Goal: Task Accomplishment & Management: Manage account settings

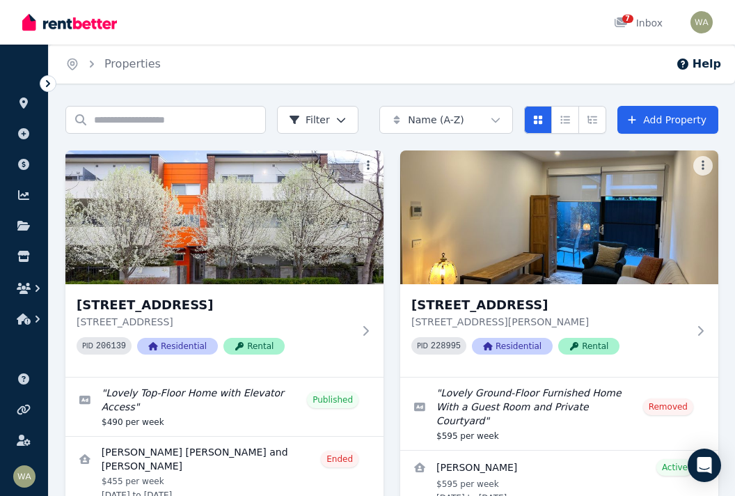
click at [625, 25] on icon at bounding box center [621, 22] width 13 height 10
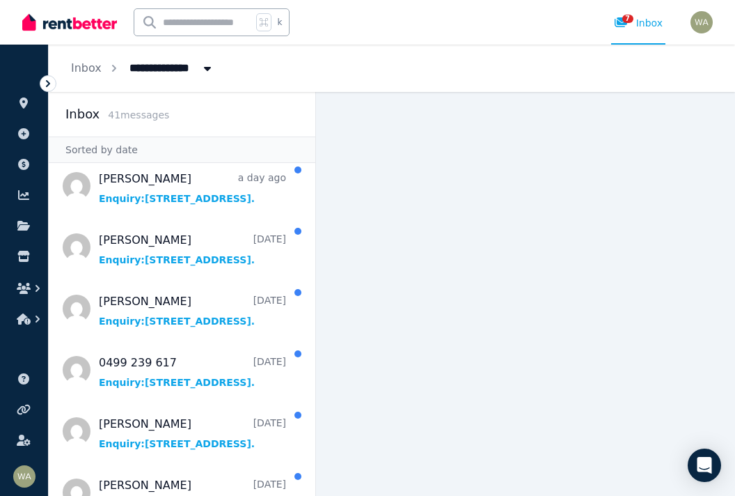
scroll to position [3, 0]
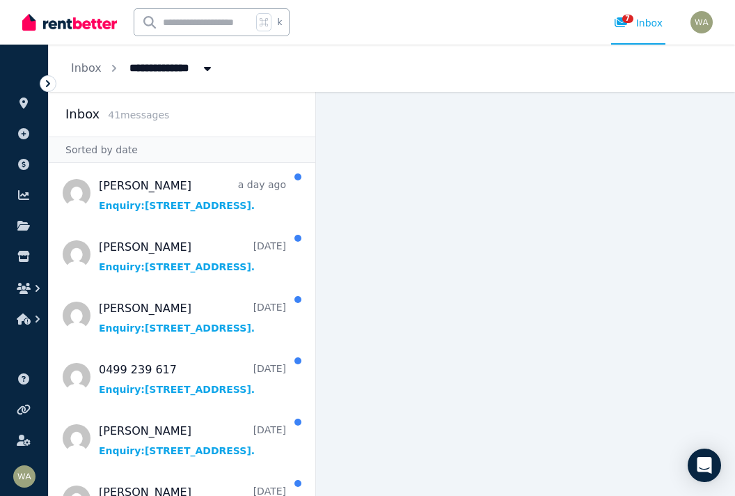
click at [197, 204] on span "Message list" at bounding box center [182, 193] width 267 height 56
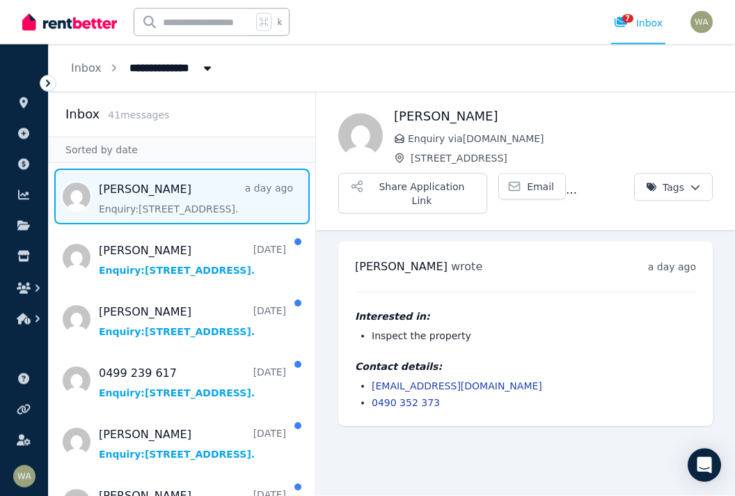
scroll to position [22, 0]
click at [177, 247] on span "Message list" at bounding box center [182, 258] width 267 height 56
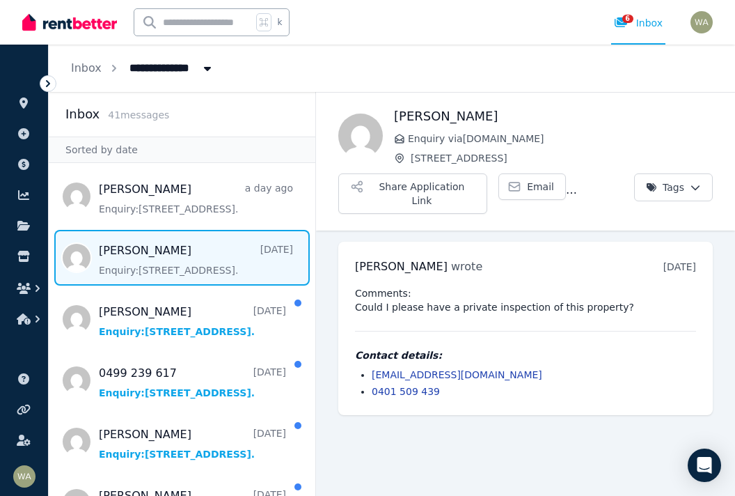
scroll to position [22, 0]
click at [157, 297] on span "Message list" at bounding box center [182, 319] width 267 height 56
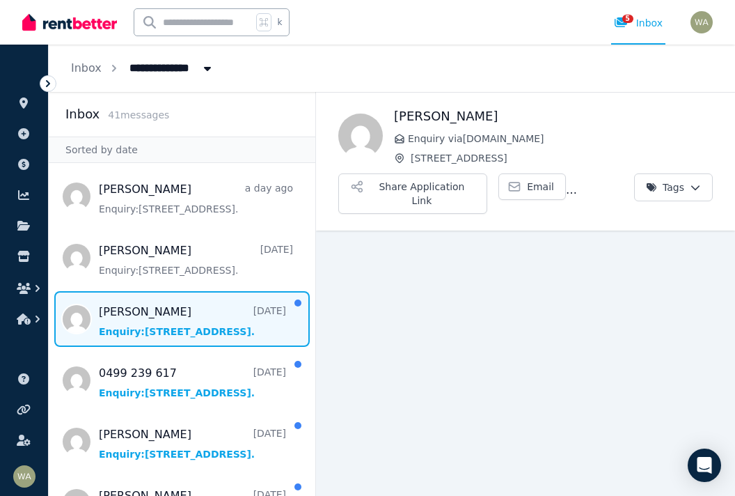
scroll to position [22, 0]
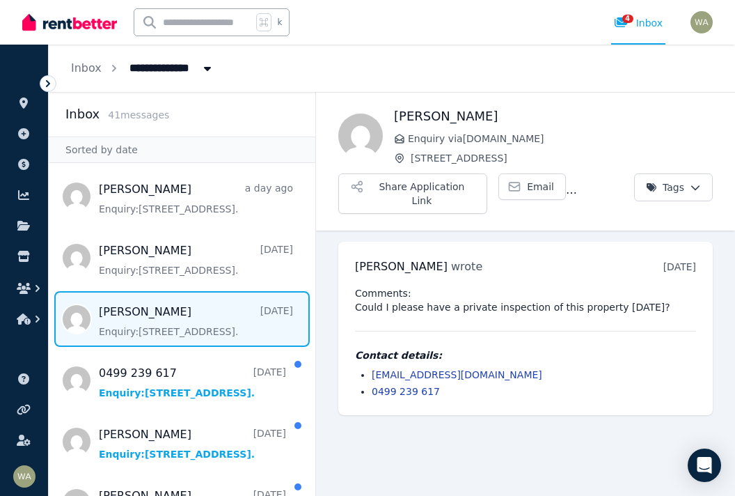
click at [140, 352] on span "Message list" at bounding box center [182, 380] width 267 height 56
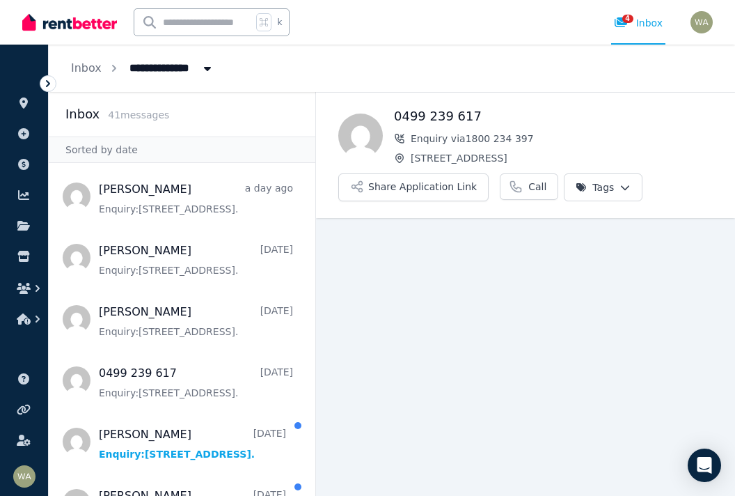
scroll to position [22, 0]
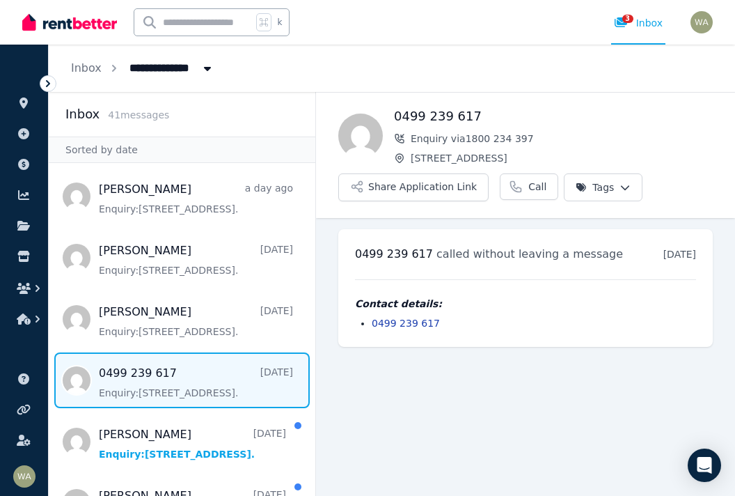
click at [160, 434] on span "Message list" at bounding box center [182, 442] width 267 height 56
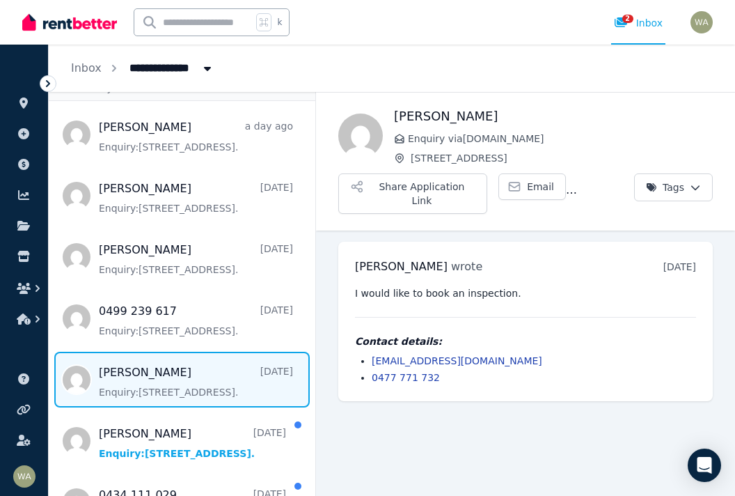
scroll to position [173, 0]
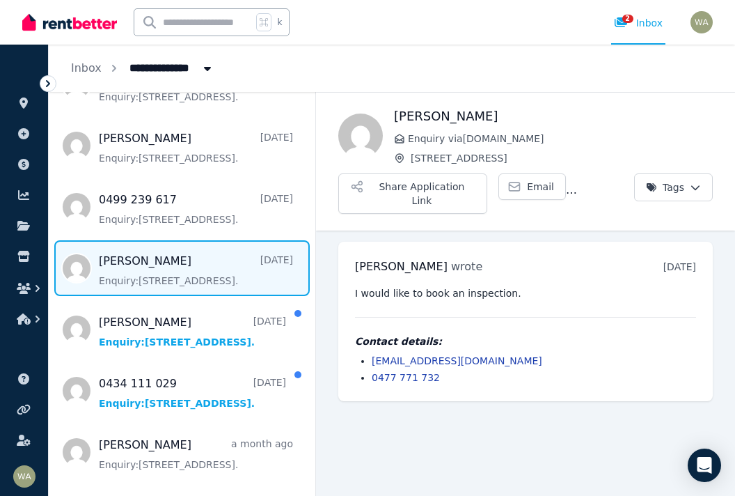
click at [162, 325] on span "Message list" at bounding box center [182, 330] width 267 height 56
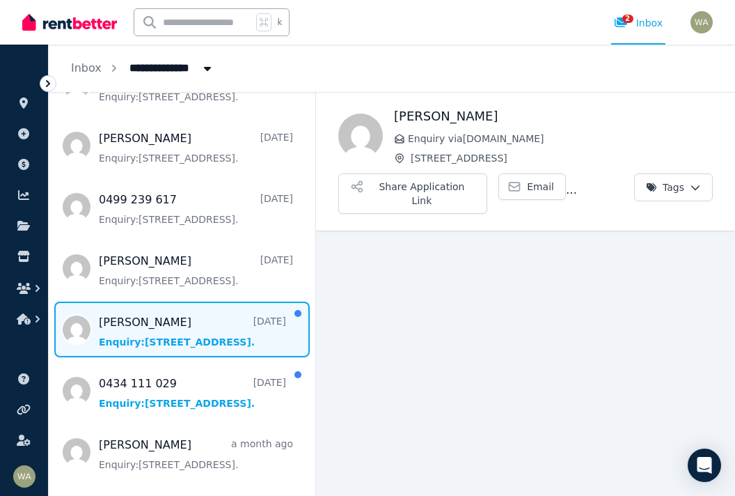
scroll to position [22, 0]
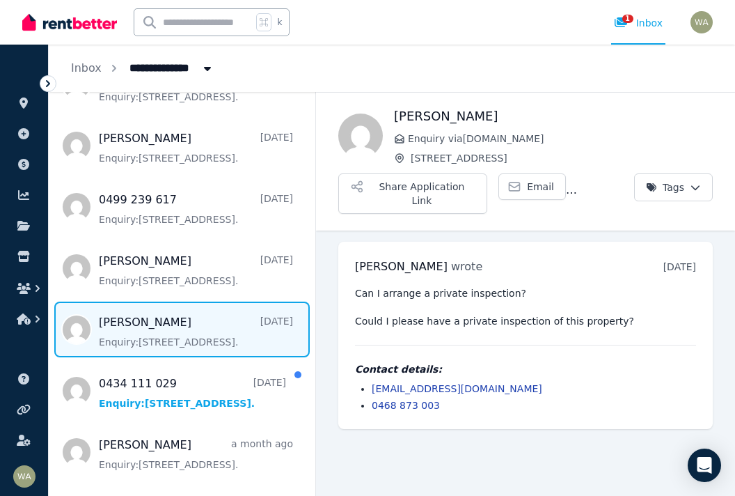
click at [187, 396] on span "Message list" at bounding box center [182, 391] width 267 height 56
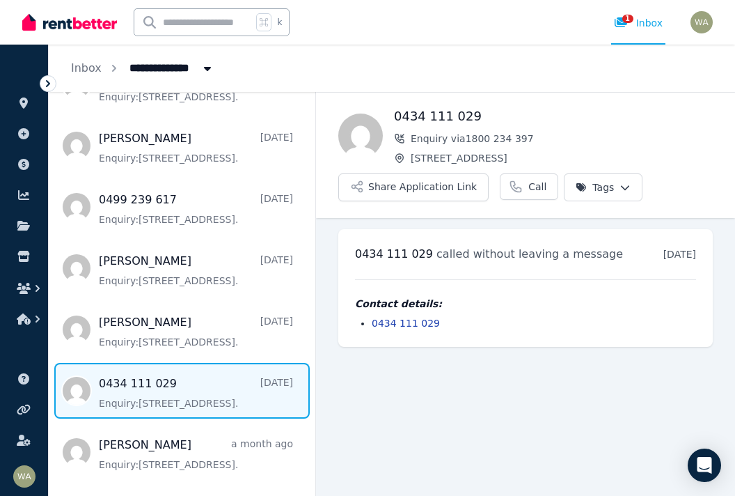
scroll to position [22, 0]
click at [190, 441] on span "Message list" at bounding box center [182, 452] width 267 height 56
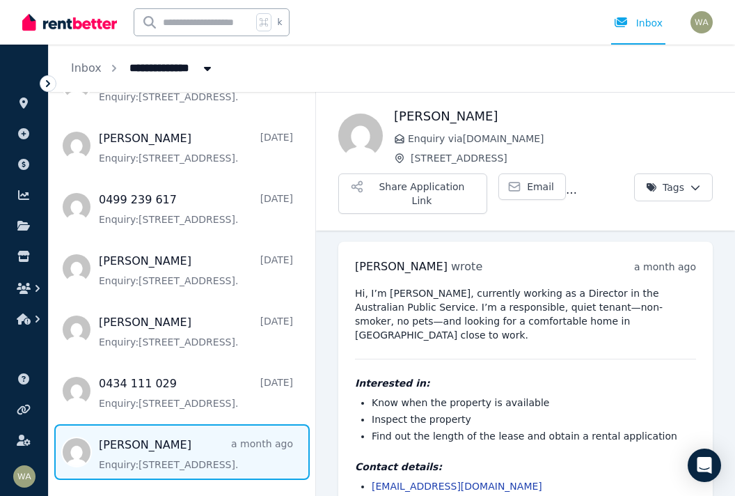
scroll to position [22, 0]
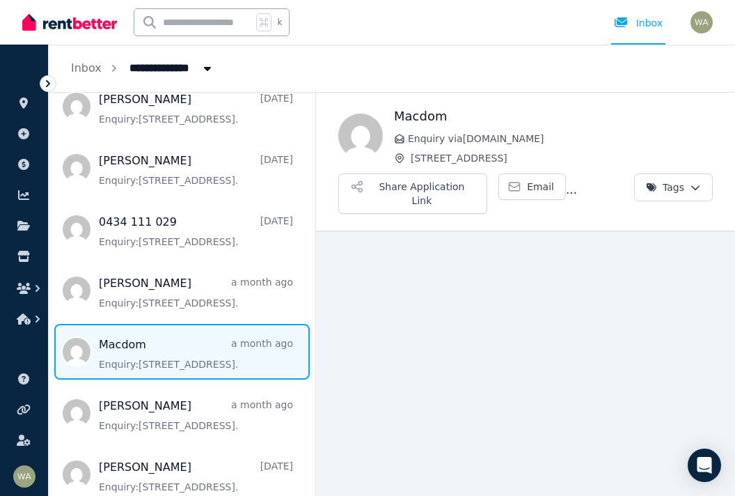
scroll to position [22, 0]
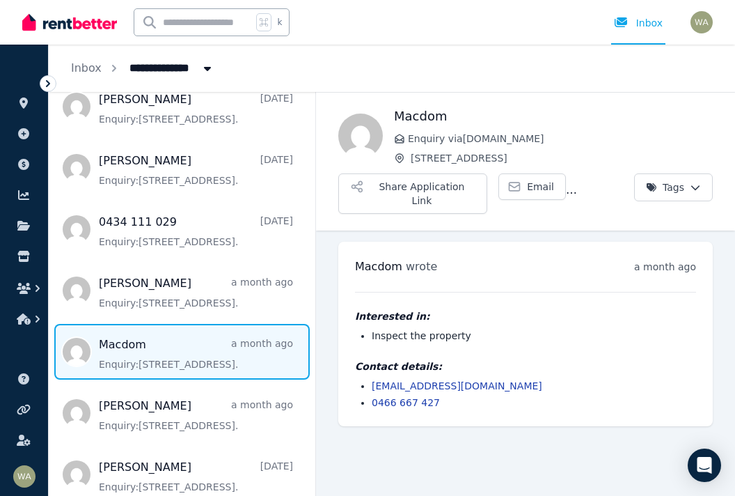
click at [173, 394] on span "Message list" at bounding box center [182, 413] width 267 height 56
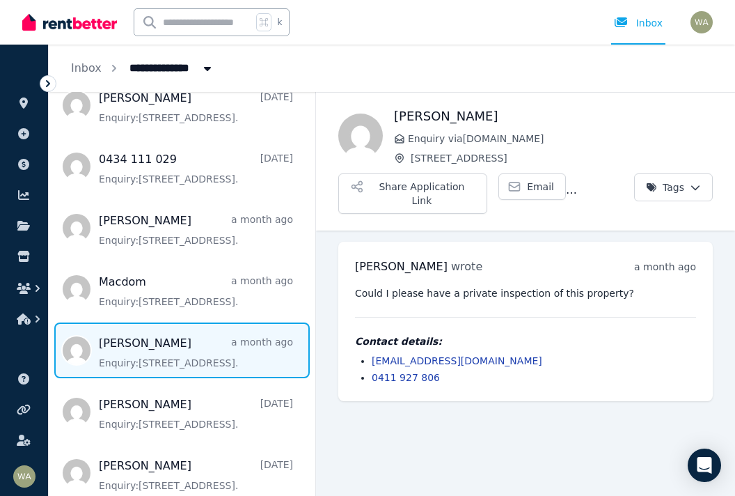
scroll to position [451, 0]
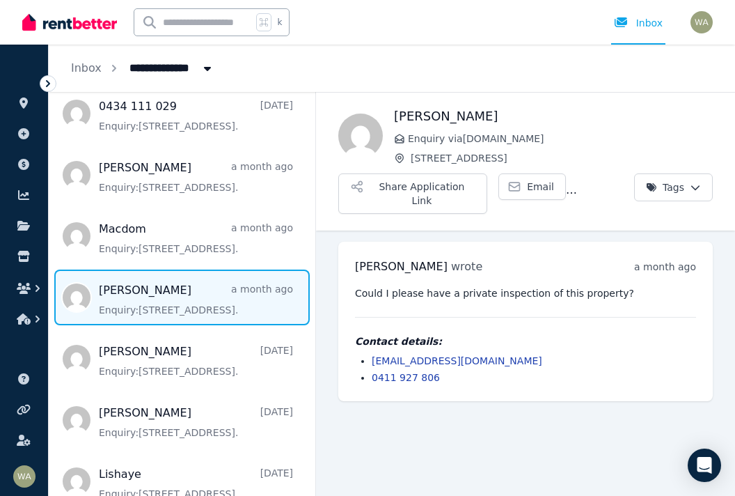
click at [194, 349] on span "Message list" at bounding box center [182, 359] width 267 height 56
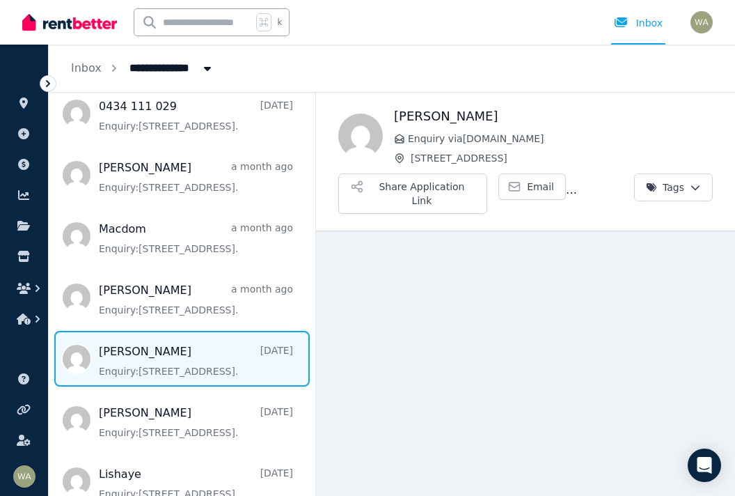
scroll to position [22, 0]
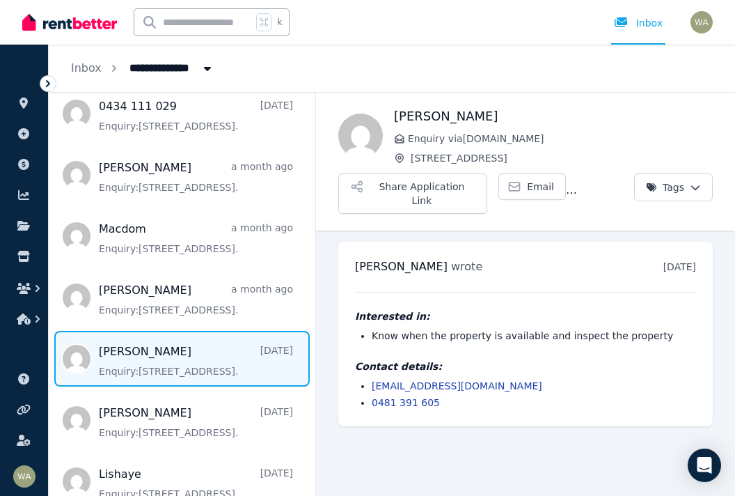
click at [170, 424] on span "Message list" at bounding box center [182, 420] width 267 height 56
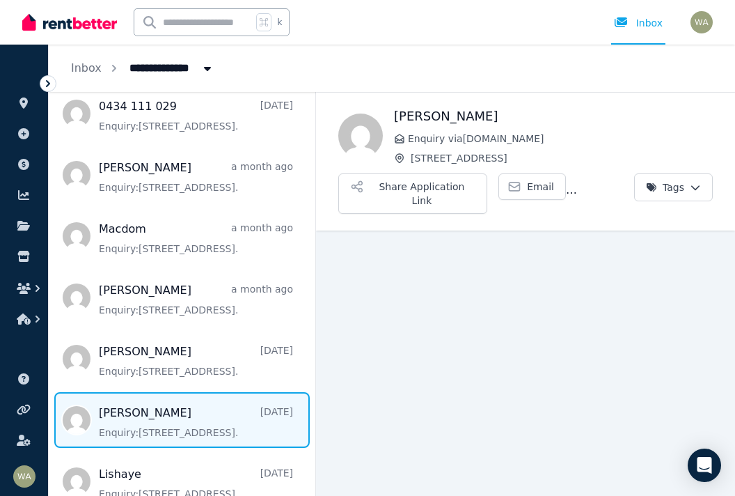
scroll to position [22, 0]
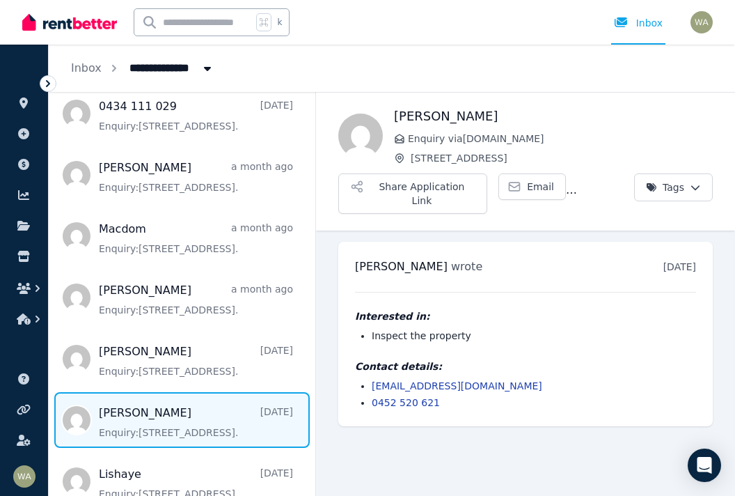
click at [154, 456] on span "Message list" at bounding box center [182, 481] width 267 height 56
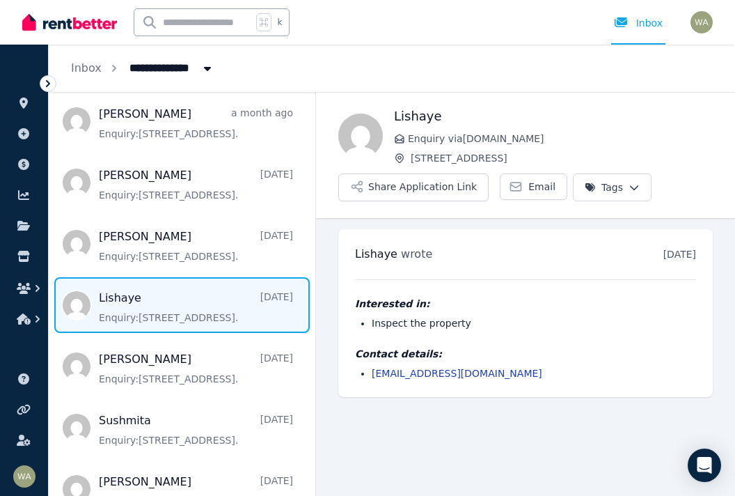
scroll to position [623, 0]
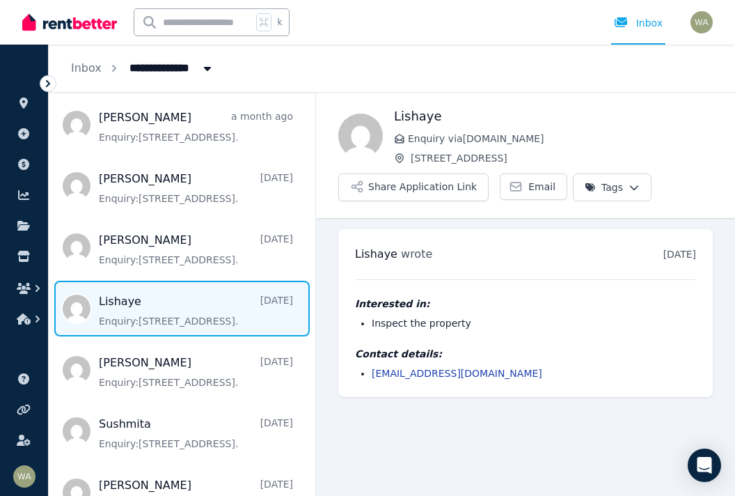
click at [184, 357] on span "Message list" at bounding box center [182, 370] width 267 height 56
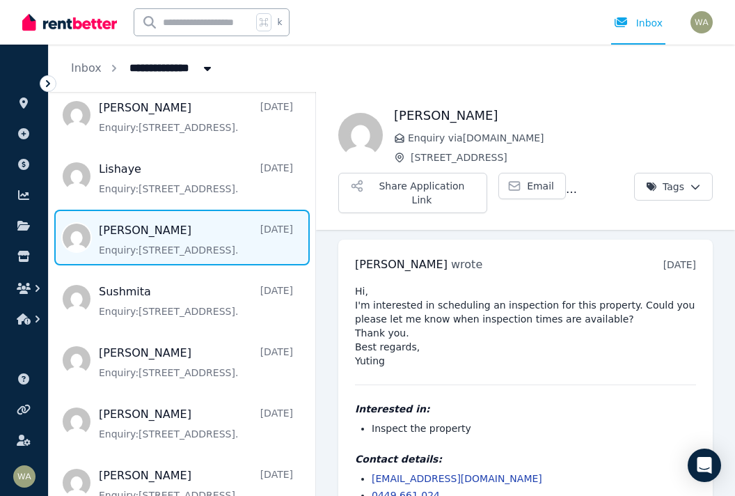
scroll to position [756, 0]
click at [190, 295] on span "Message list" at bounding box center [182, 298] width 267 height 56
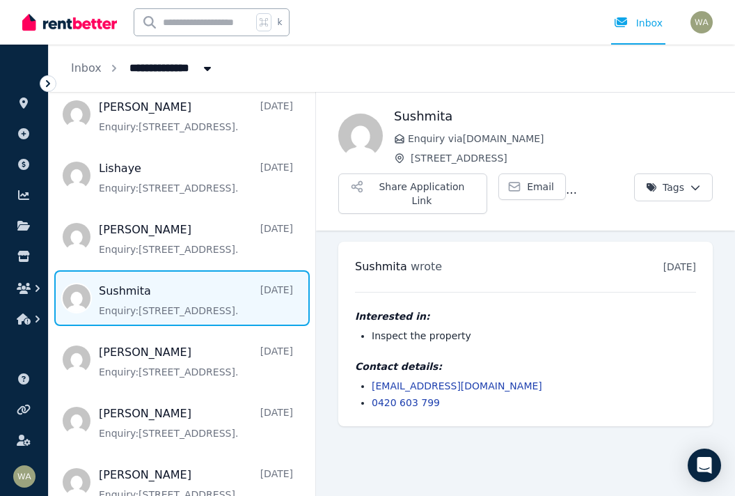
scroll to position [22, 0]
click at [173, 350] on span "Message list" at bounding box center [182, 360] width 267 height 56
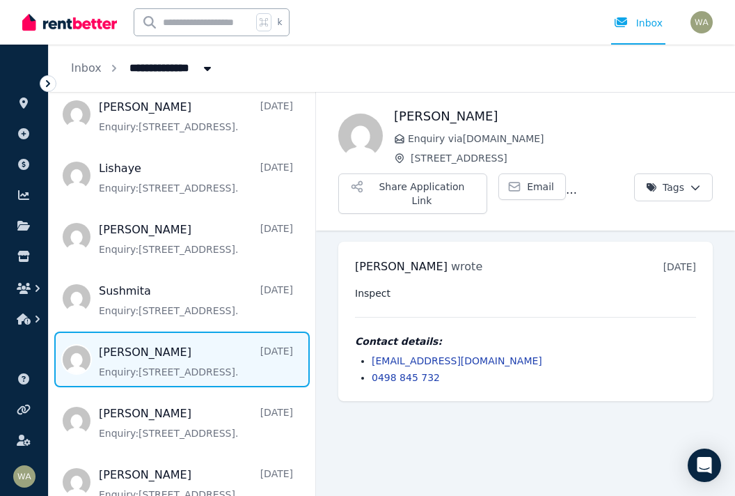
scroll to position [22, 0]
click at [197, 413] on span "Message list" at bounding box center [182, 421] width 267 height 56
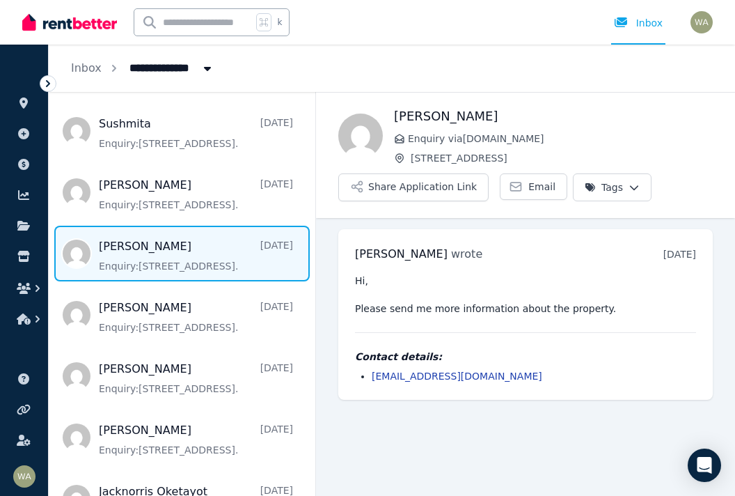
scroll to position [925, 0]
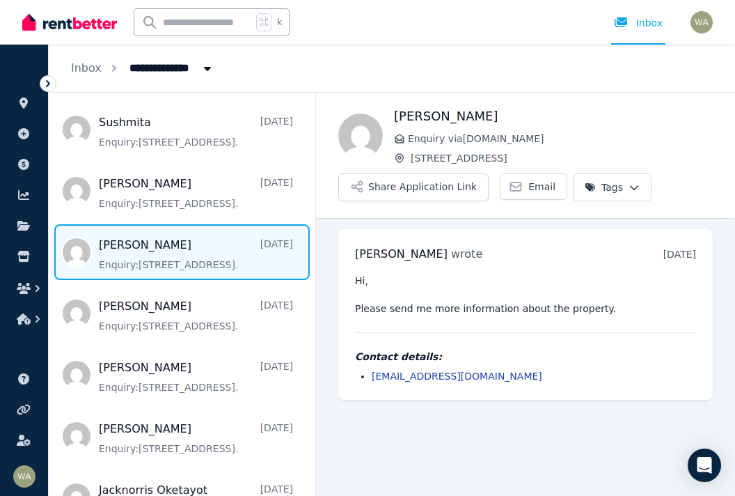
click at [175, 293] on span "Message list" at bounding box center [182, 314] width 267 height 56
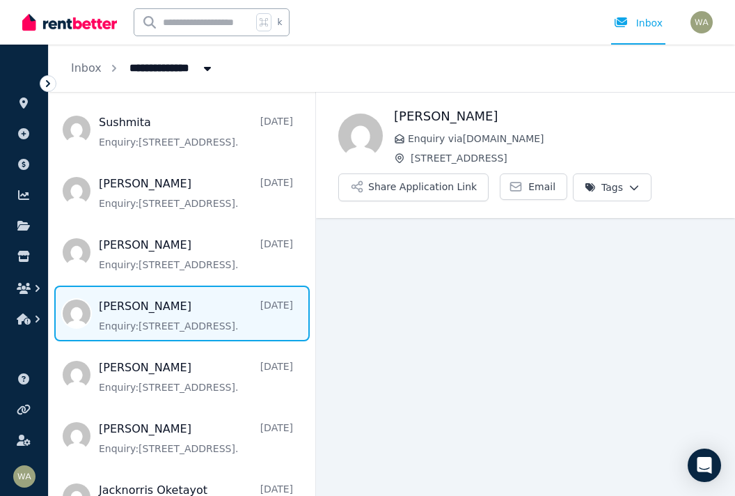
scroll to position [22, 0]
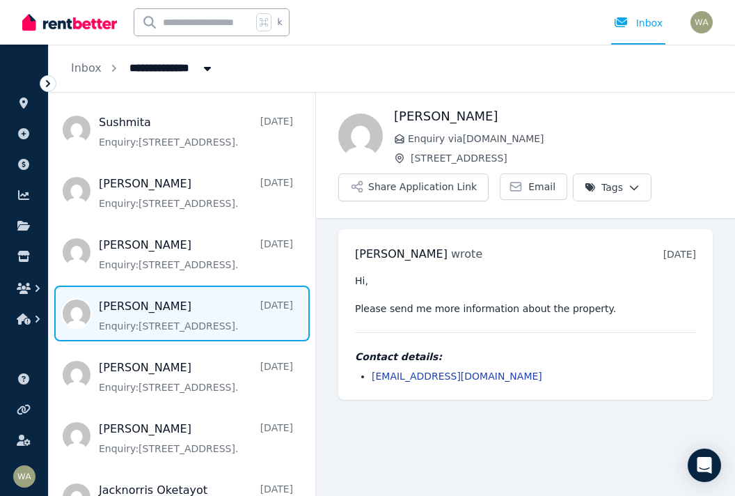
click at [146, 358] on span "Message list" at bounding box center [182, 375] width 267 height 56
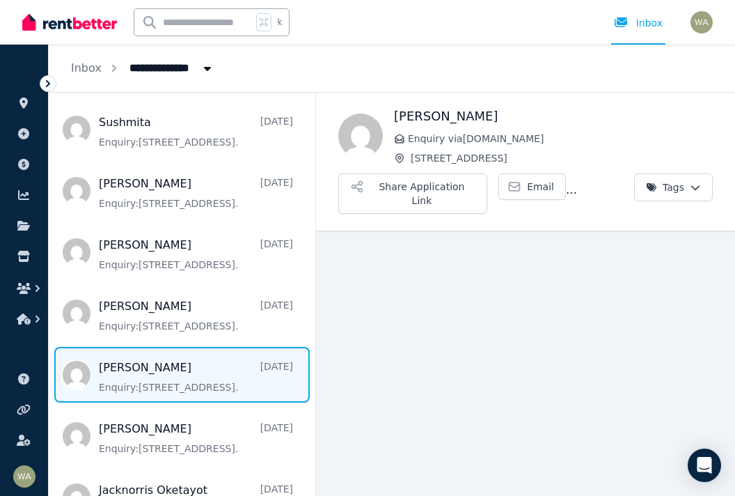
scroll to position [22, 0]
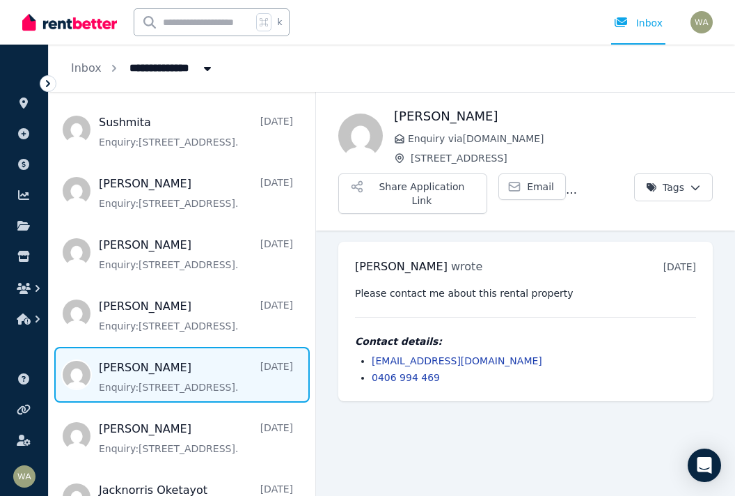
click at [182, 440] on span "Message list" at bounding box center [182, 436] width 267 height 56
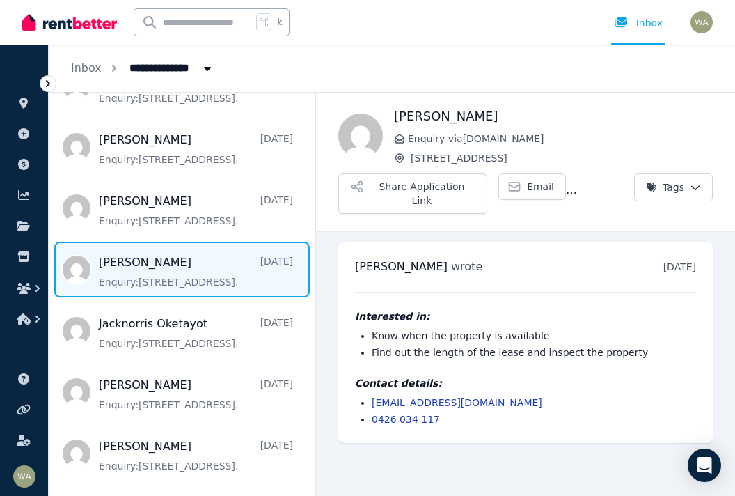
scroll to position [1092, 0]
click at [193, 318] on span "Message list" at bounding box center [182, 330] width 267 height 56
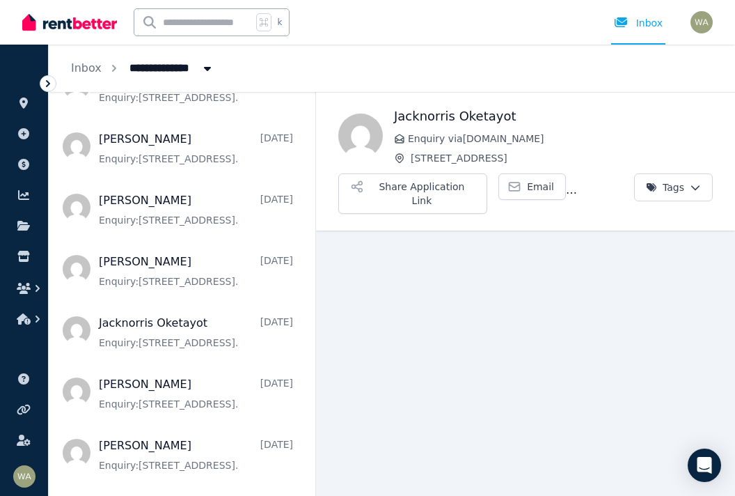
scroll to position [22, 0]
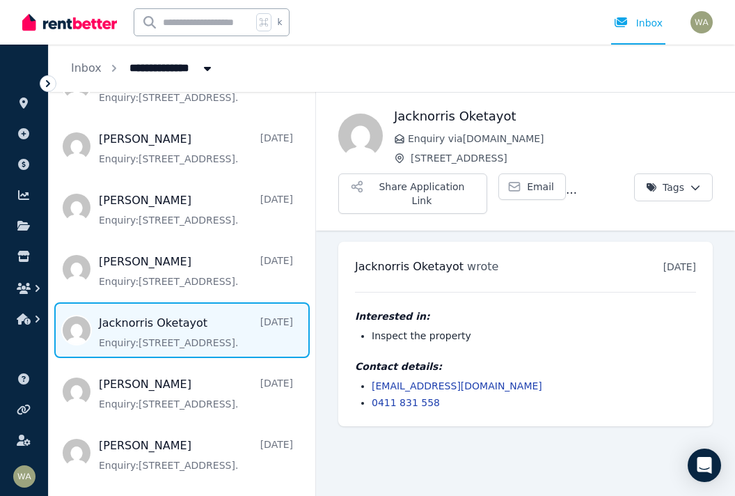
click at [174, 373] on span "Message list" at bounding box center [182, 392] width 267 height 56
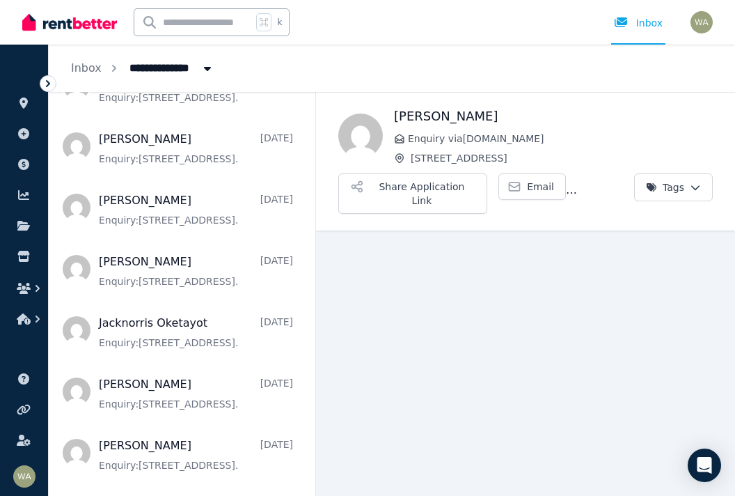
scroll to position [22, 0]
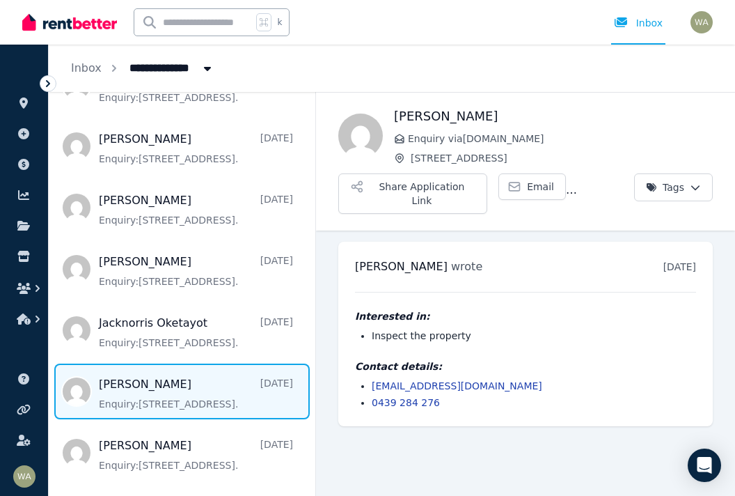
click at [167, 441] on span "Message list" at bounding box center [182, 453] width 267 height 56
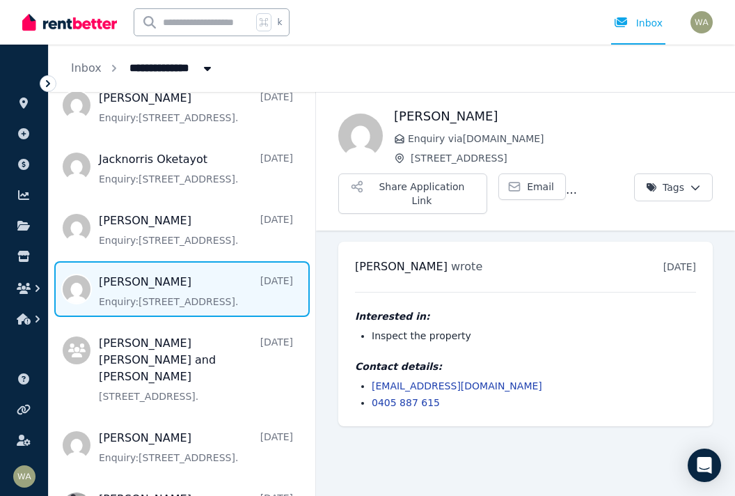
scroll to position [1261, 0]
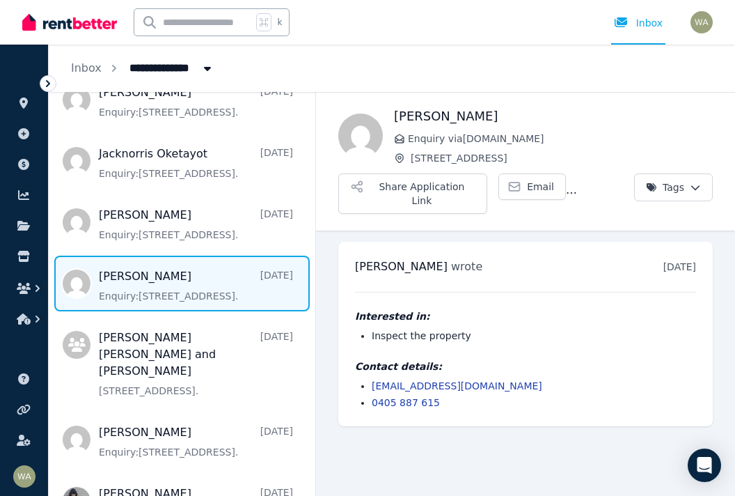
click at [196, 329] on span "Message list" at bounding box center [182, 361] width 267 height 89
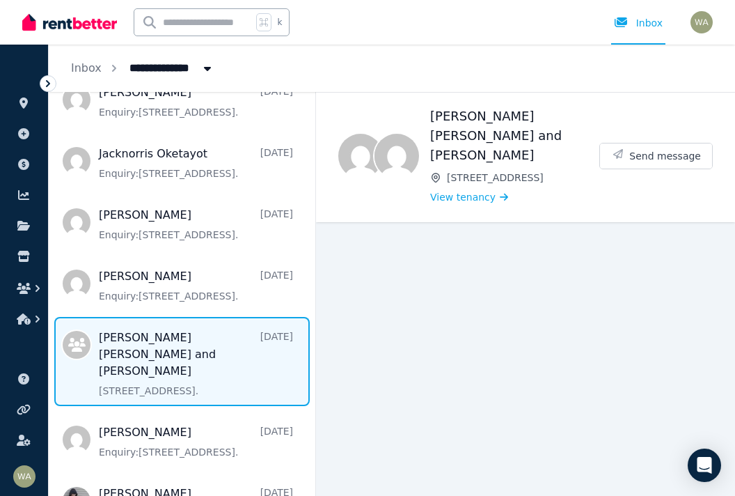
scroll to position [22, 0]
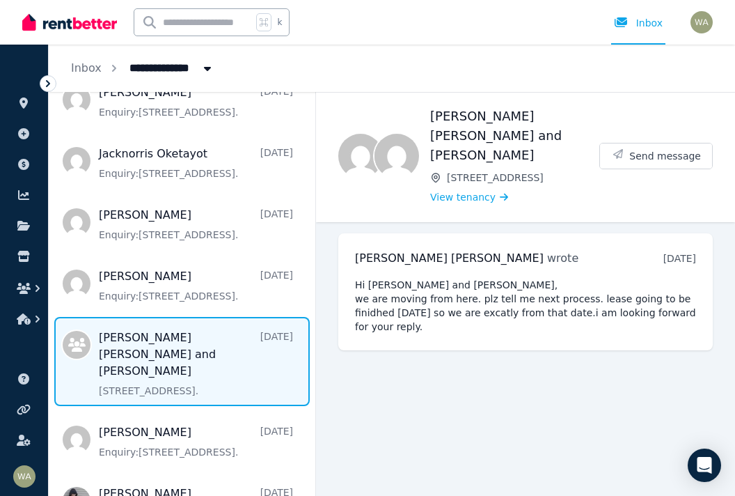
click at [189, 412] on span "Message list" at bounding box center [182, 440] width 267 height 56
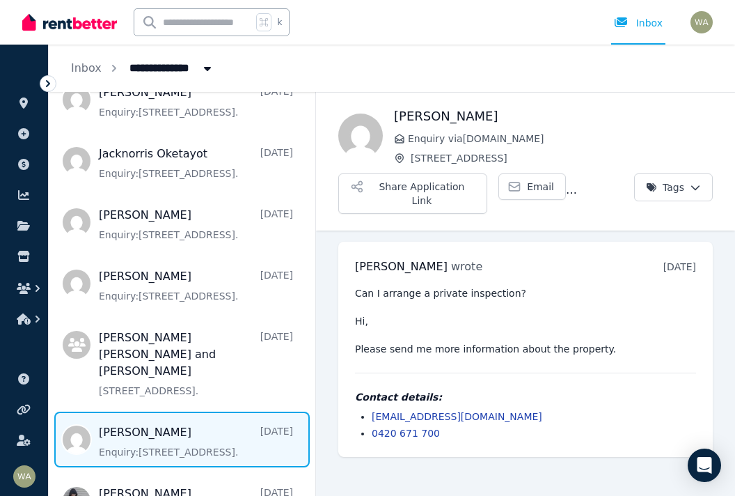
scroll to position [22, 0]
click at [221, 473] on span "Message list" at bounding box center [182, 501] width 267 height 56
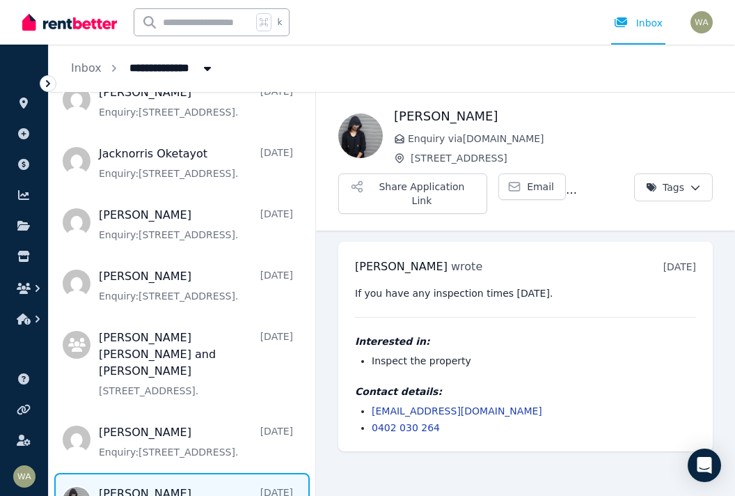
scroll to position [22, 0]
click at [664, 261] on time "[DATE]" at bounding box center [680, 266] width 33 height 11
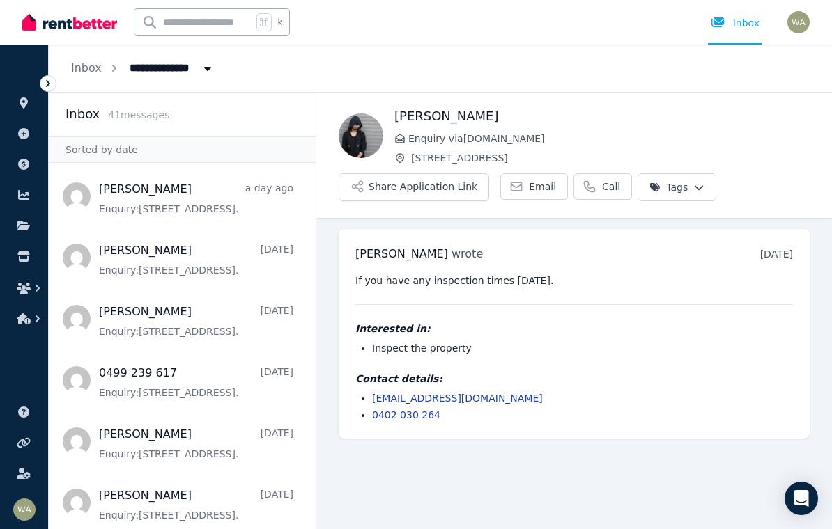
scroll to position [0, 0]
click at [29, 109] on link at bounding box center [24, 103] width 26 height 22
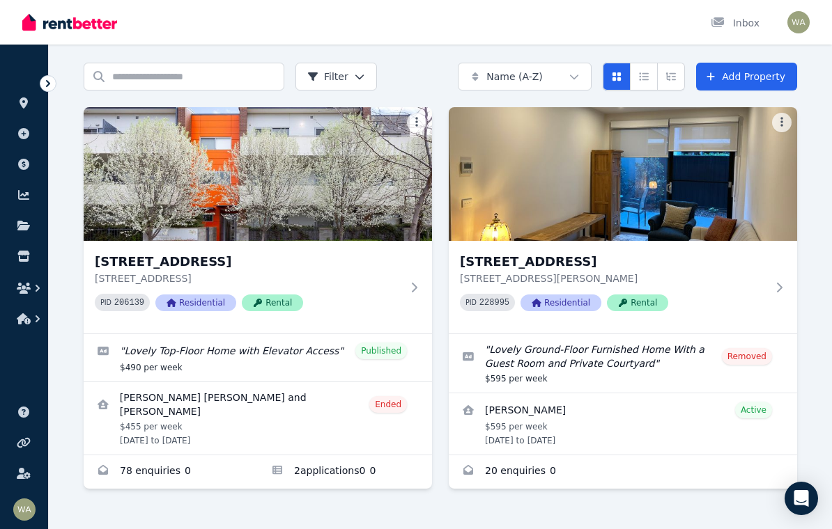
scroll to position [42, 0]
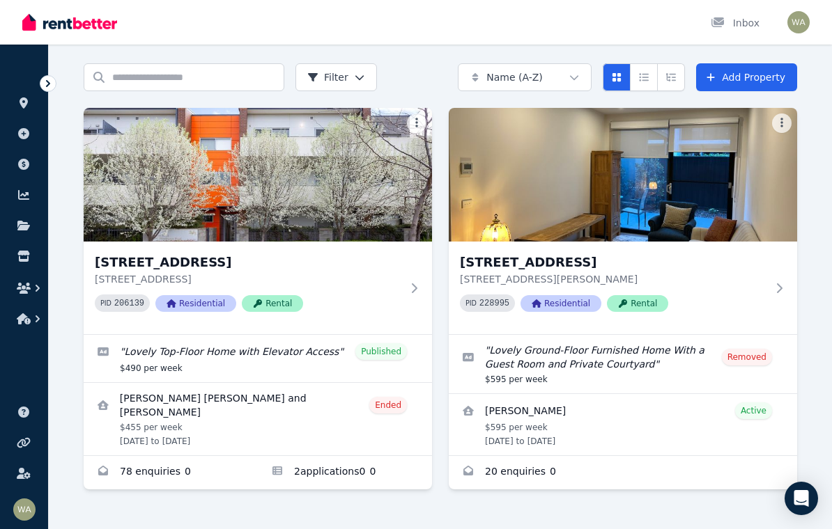
click at [288, 192] on img at bounding box center [258, 175] width 348 height 134
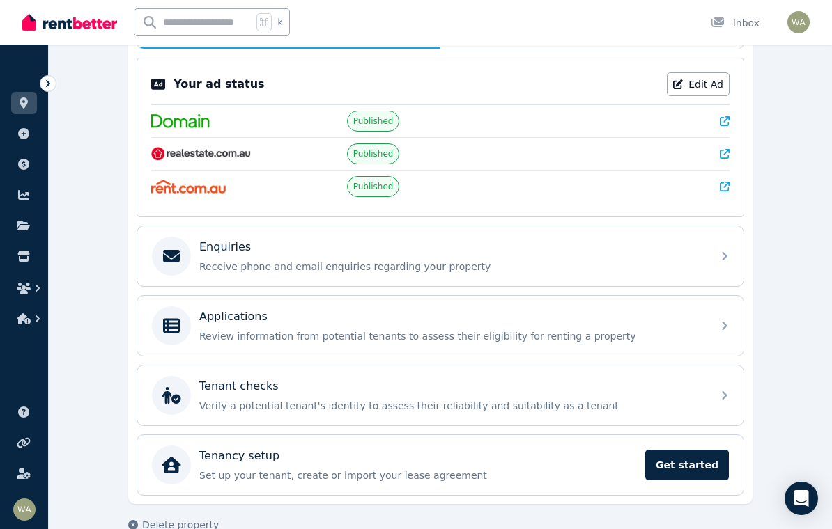
scroll to position [279, 0]
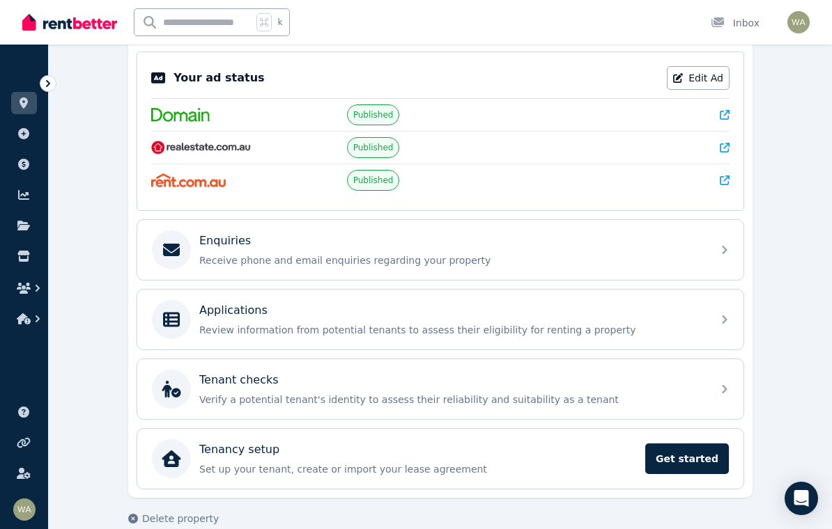
click at [724, 317] on icon at bounding box center [724, 319] width 17 height 17
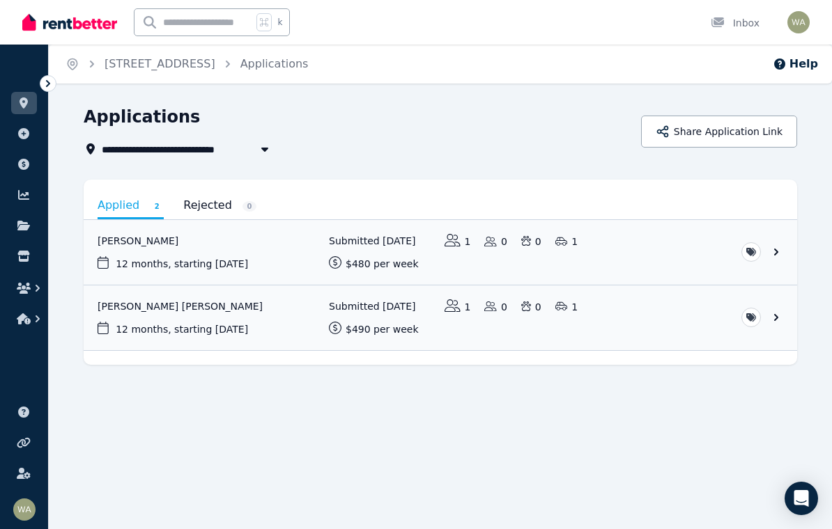
click at [124, 244] on link "View application: Niroj Thapa" at bounding box center [440, 252] width 713 height 65
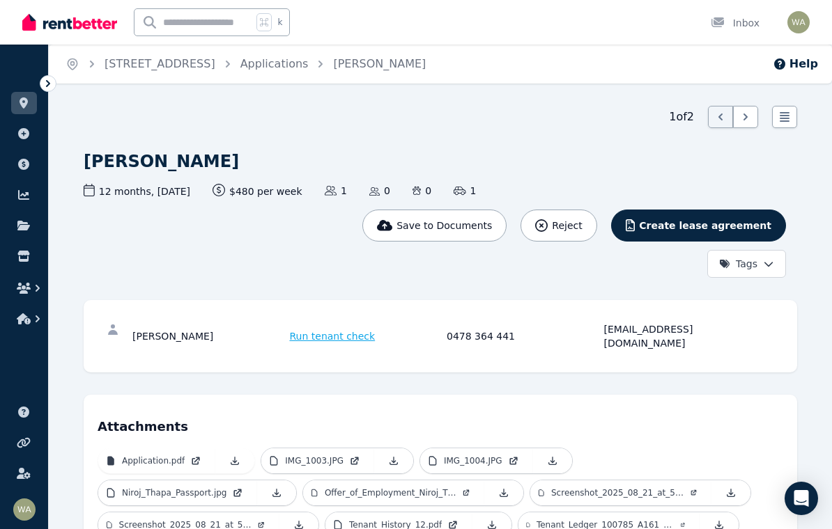
click at [309, 69] on link "Applications" at bounding box center [274, 63] width 68 height 13
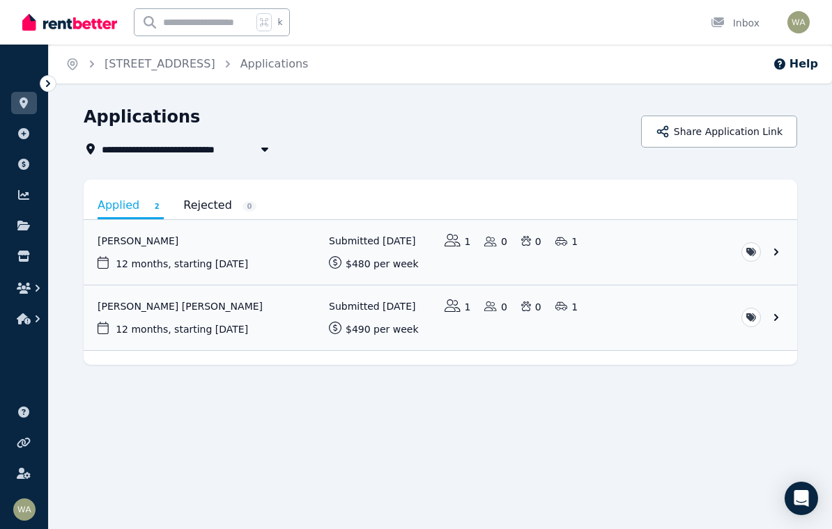
click at [191, 79] on ol "Home [STREET_ADDRESS]" at bounding box center [187, 64] width 276 height 39
click at [206, 204] on link "Rejected 0" at bounding box center [219, 206] width 73 height 24
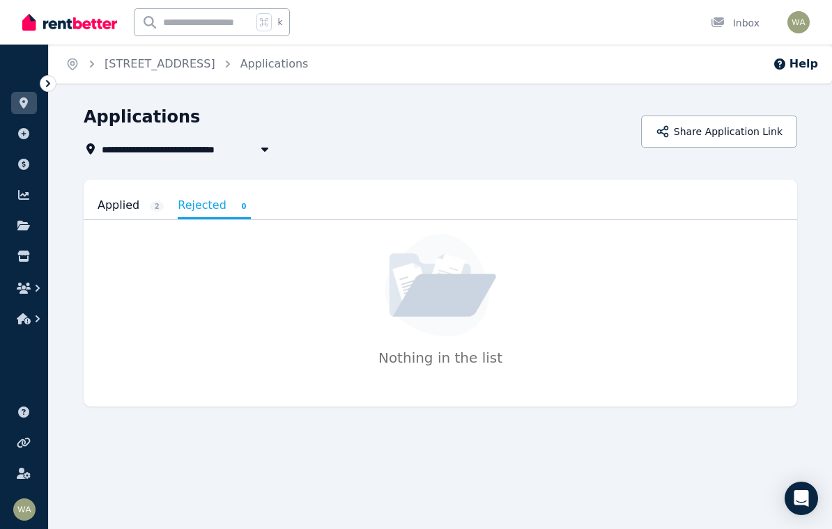
click at [30, 110] on link at bounding box center [24, 103] width 26 height 22
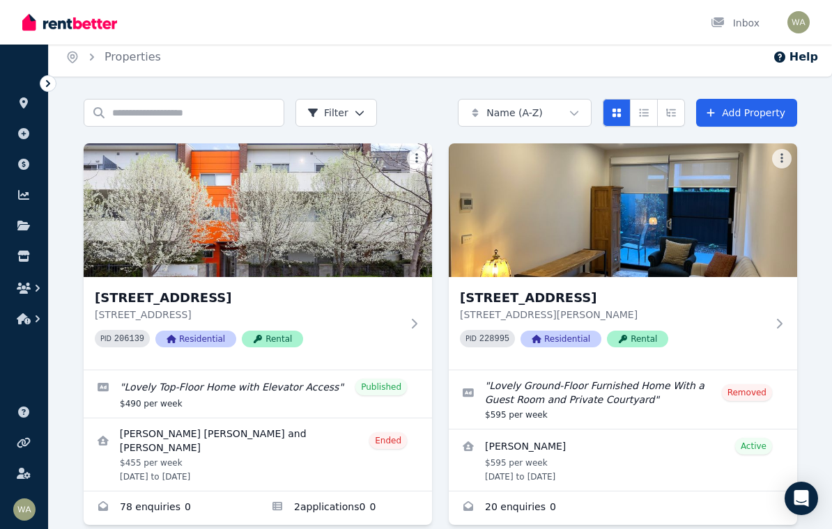
scroll to position [45, 0]
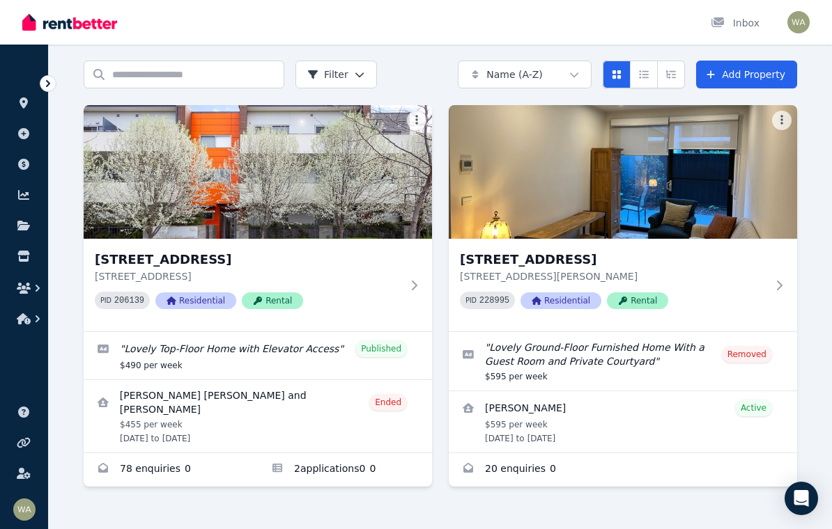
click at [345, 171] on img at bounding box center [258, 172] width 348 height 134
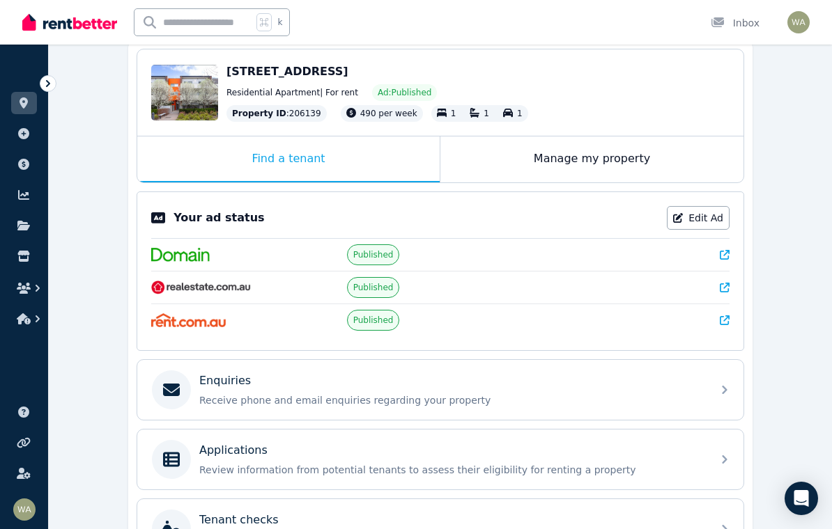
scroll to position [128, 0]
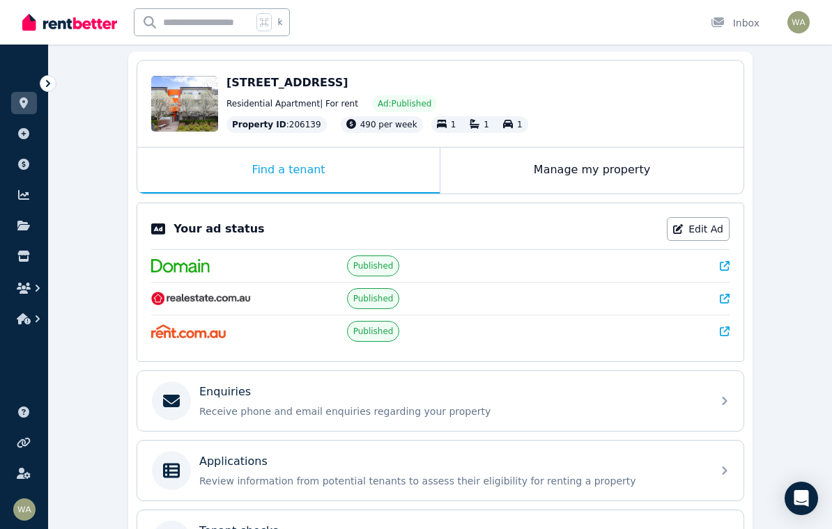
click at [701, 235] on link "Edit Ad" at bounding box center [697, 229] width 63 height 24
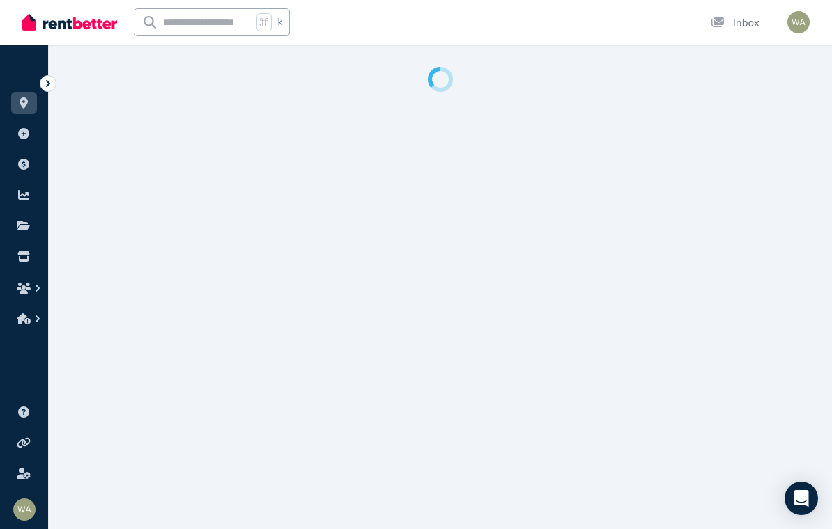
select select "**********"
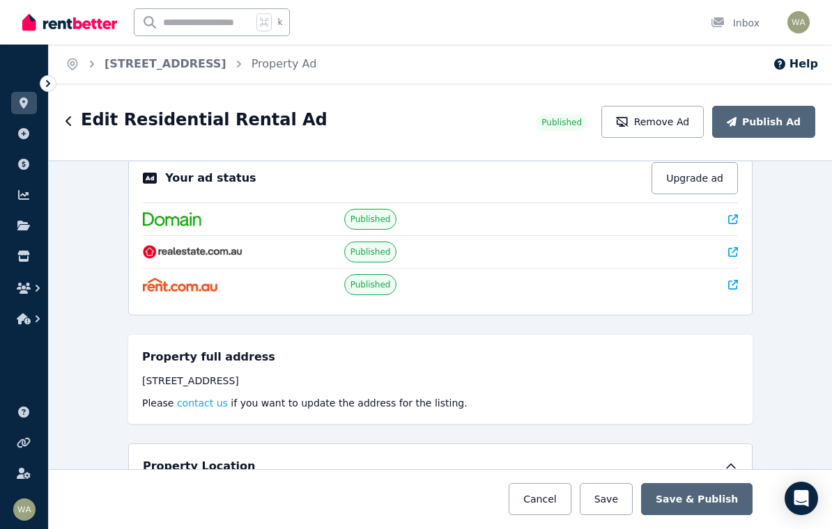
scroll to position [33, 0]
click at [700, 176] on button "Upgrade ad" at bounding box center [694, 179] width 86 height 32
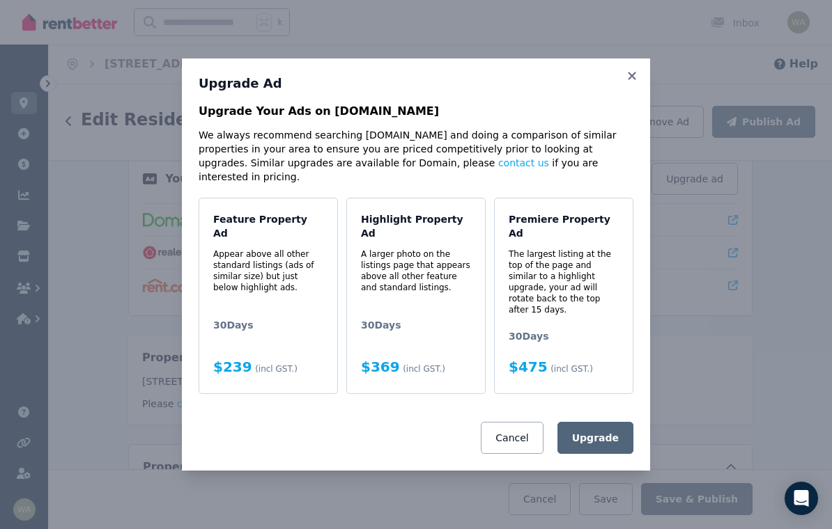
click at [518, 422] on button "Cancel" at bounding box center [512, 438] width 62 height 32
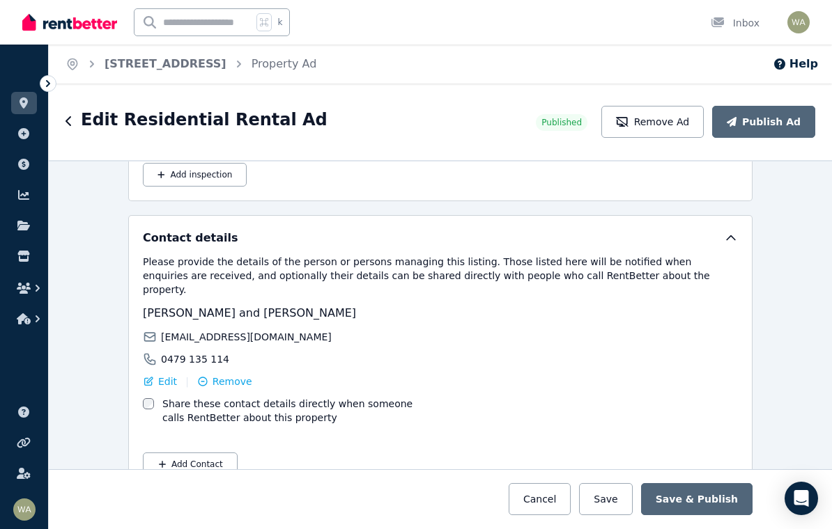
scroll to position [2240, 0]
